Goal: Find specific page/section: Find specific page/section

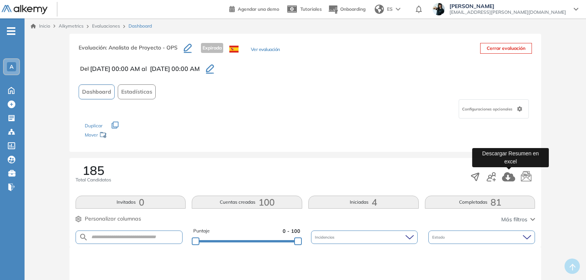
click at [508, 177] on icon "button" at bounding box center [508, 176] width 13 height 9
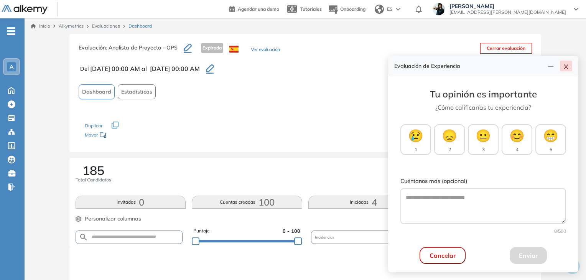
click at [563, 68] on icon "close" at bounding box center [566, 67] width 6 height 6
